Goal: Information Seeking & Learning: Learn about a topic

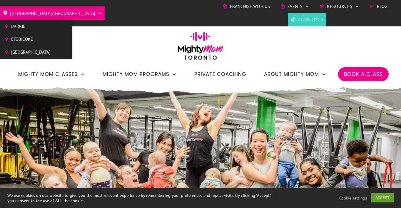
click at [40, 10] on link "[GEOGRAPHIC_DATA]/[GEOGRAPHIC_DATA]" at bounding box center [52, 13] width 99 height 9
click at [23, 42] on span "Etobicoke" at bounding box center [30, 39] width 39 height 9
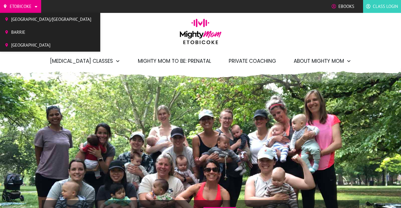
click at [21, 41] on span "[GEOGRAPHIC_DATA]" at bounding box center [51, 45] width 80 height 9
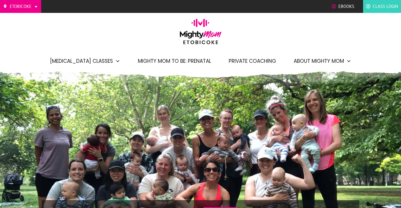
click at [204, 34] on img at bounding box center [200, 33] width 47 height 29
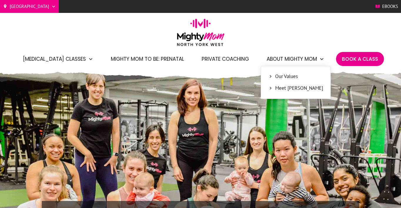
click at [280, 88] on span "Meet Tali" at bounding box center [299, 89] width 48 height 8
click at [268, 88] on icon at bounding box center [270, 88] width 4 height 4
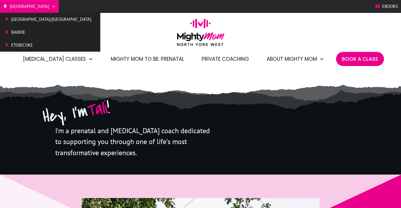
click at [14, 36] on span "Barrie" at bounding box center [51, 32] width 80 height 9
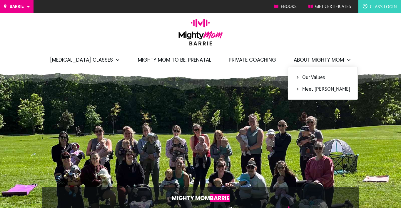
click at [308, 89] on span "Meet Holly" at bounding box center [326, 89] width 48 height 8
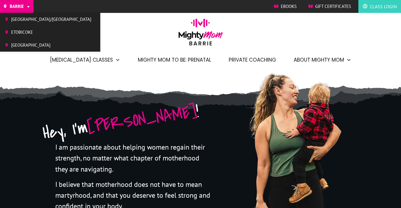
click at [21, 36] on span "Etobicoke" at bounding box center [51, 32] width 80 height 9
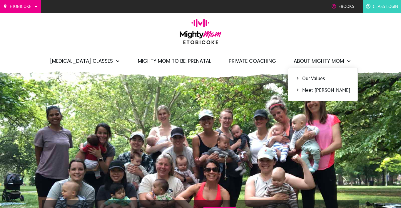
click at [307, 93] on span "Meet [PERSON_NAME]" at bounding box center [326, 91] width 48 height 8
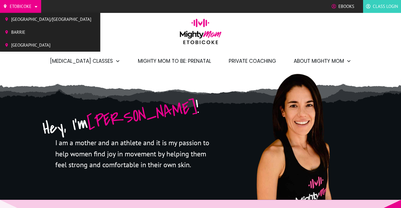
click at [24, 18] on span "[GEOGRAPHIC_DATA]/[GEOGRAPHIC_DATA]" at bounding box center [51, 19] width 80 height 9
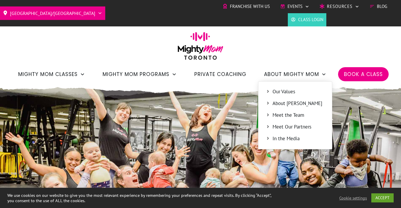
click at [285, 115] on span "Meet the Team" at bounding box center [298, 116] width 52 height 8
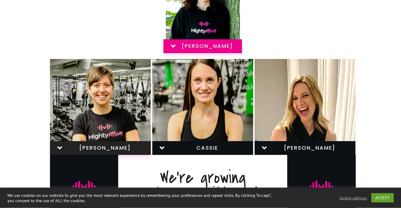
scroll to position [211, 0]
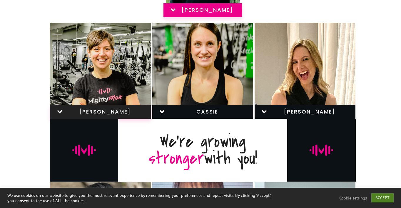
click at [387, 198] on link "ACCEPT" at bounding box center [382, 198] width 22 height 9
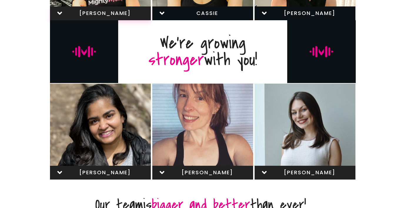
scroll to position [0, 0]
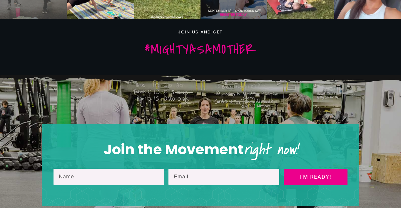
scroll to position [962, 0]
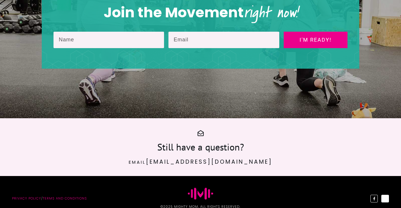
click at [385, 196] on span at bounding box center [385, 199] width 6 height 6
